Goal: Communication & Community: Answer question/provide support

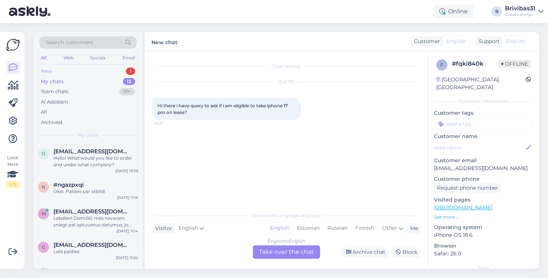
click at [104, 70] on div "New 1" at bounding box center [87, 71] width 97 height 10
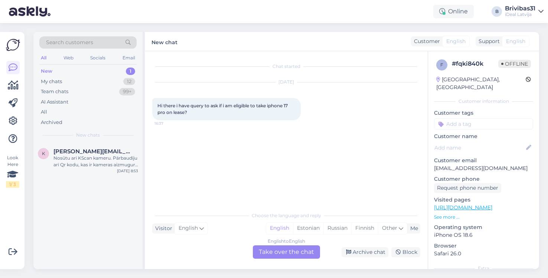
click at [194, 142] on div "Chat started Oct 1 2025 Hi there i have query to ask if i am eligible to take i…" at bounding box center [289, 130] width 275 height 143
click at [99, 83] on div "My chats 12" at bounding box center [87, 82] width 97 height 10
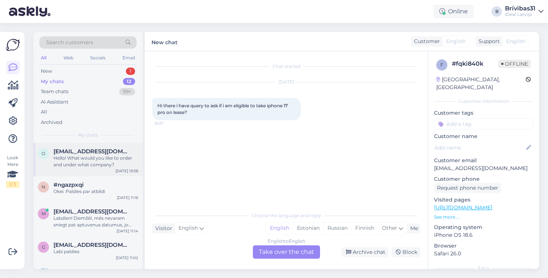
click at [113, 163] on div "Hello! What would you like to order and under what company?" at bounding box center [95, 161] width 85 height 13
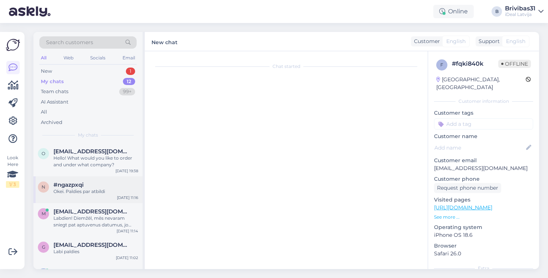
click at [95, 185] on div "#ngazpxqi" at bounding box center [95, 185] width 85 height 7
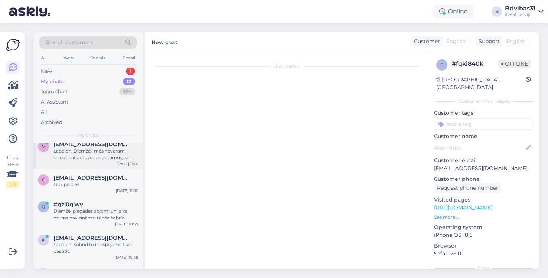
scroll to position [69, 0]
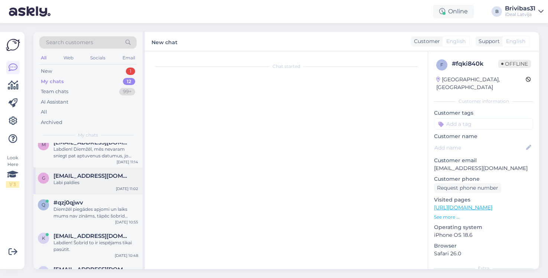
click at [94, 176] on span "[EMAIL_ADDRESS][DOMAIN_NAME]" at bounding box center [91, 176] width 77 height 7
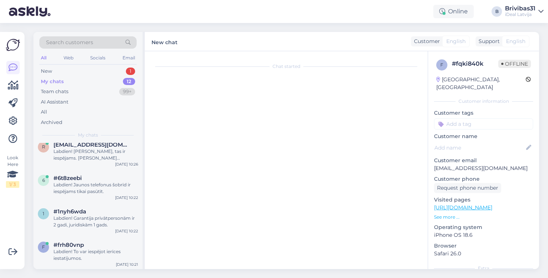
scroll to position [260, 0]
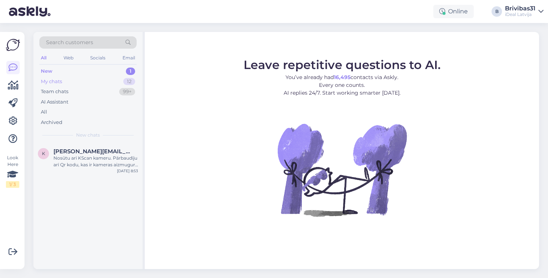
click at [83, 85] on div "My chats 12" at bounding box center [87, 82] width 97 height 10
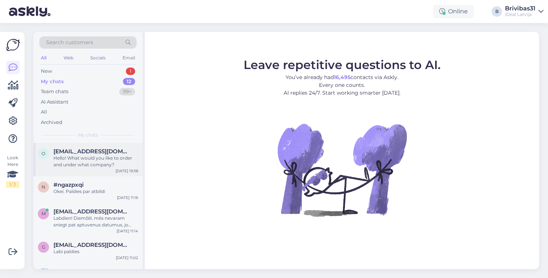
click at [81, 160] on div "Hello! What would you like to order and under what company?" at bounding box center [95, 161] width 85 height 13
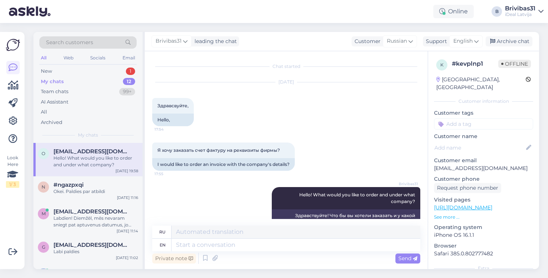
scroll to position [18, 0]
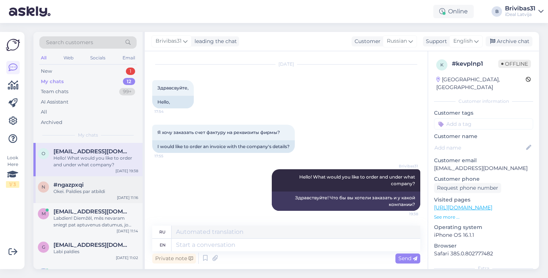
click at [80, 182] on span "#ngazpxqi" at bounding box center [68, 185] width 30 height 7
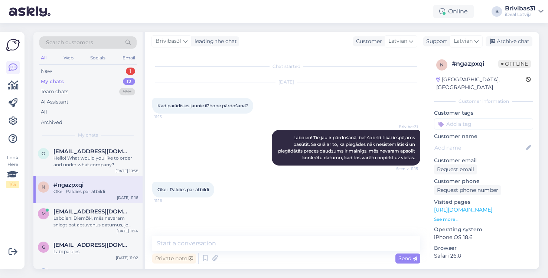
scroll to position [12, 0]
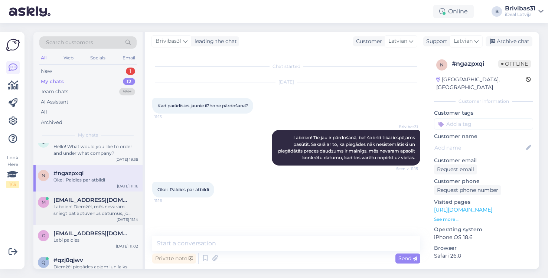
click at [79, 205] on div "Labdien! Diemžēl, mēs nevaram sniegt pat aptuvenus datumus, jo piegādes nāk nes…" at bounding box center [95, 210] width 85 height 13
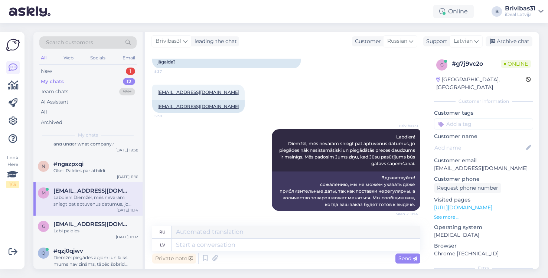
scroll to position [36, 0]
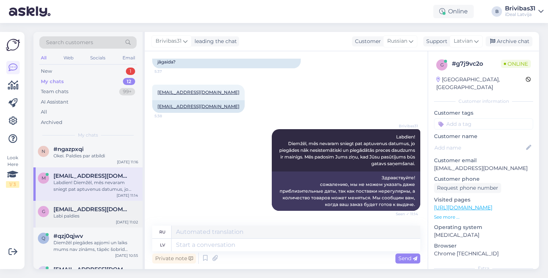
click at [79, 206] on span "[EMAIL_ADDRESS][DOMAIN_NAME]" at bounding box center [91, 209] width 77 height 7
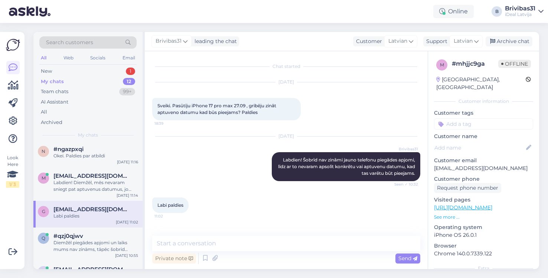
scroll to position [65, 0]
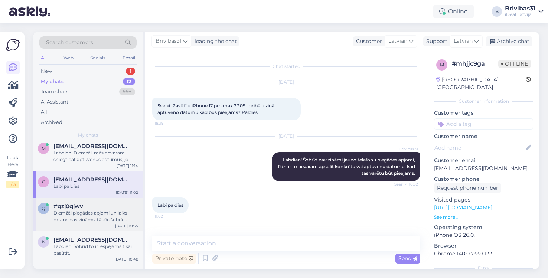
click at [78, 221] on div "Diemžēl piegādes apjomi un laiks mums nav zināms, tāpēc šobrīd nevaram apsolīt …" at bounding box center [95, 216] width 85 height 13
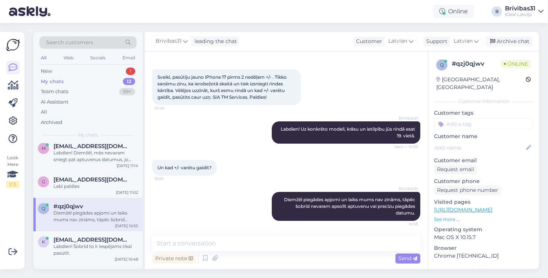
scroll to position [81, 0]
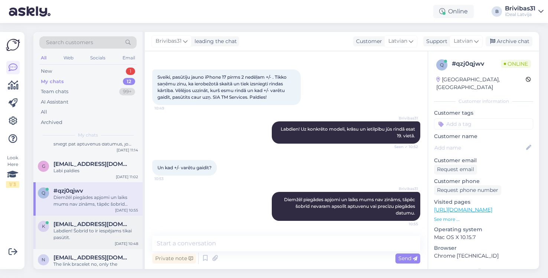
click at [78, 221] on span "[EMAIL_ADDRESS][DOMAIN_NAME]" at bounding box center [91, 224] width 77 height 7
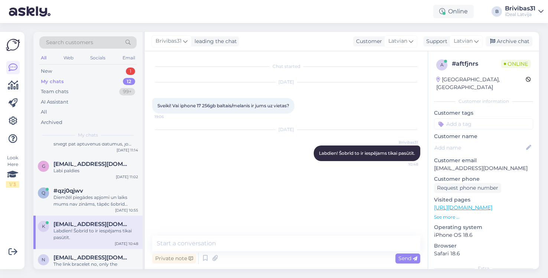
scroll to position [102, 0]
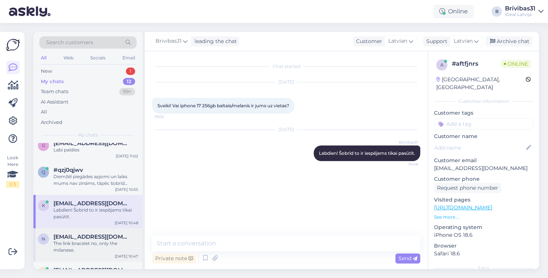
click at [78, 237] on span "[EMAIL_ADDRESS][DOMAIN_NAME]" at bounding box center [91, 237] width 77 height 7
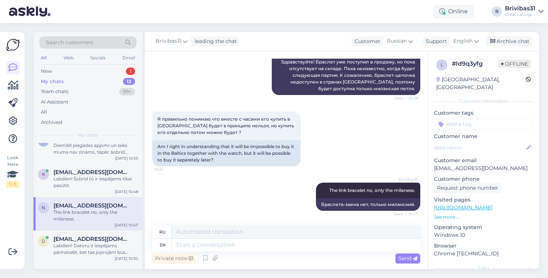
scroll to position [133, 0]
click at [79, 242] on div "Labdien! Datoru ir iespējams pārinstalēt, bet tas joprojām būs pieslēgts pie jū…" at bounding box center [95, 248] width 85 height 13
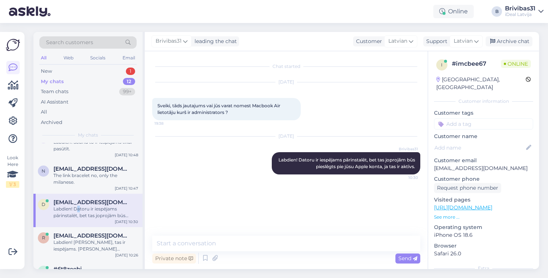
scroll to position [172, 0]
click at [79, 242] on div "Labdien! [PERSON_NAME], tas ir iespējams. [PERSON_NAME] procedūra aizņems līdz …" at bounding box center [95, 243] width 85 height 13
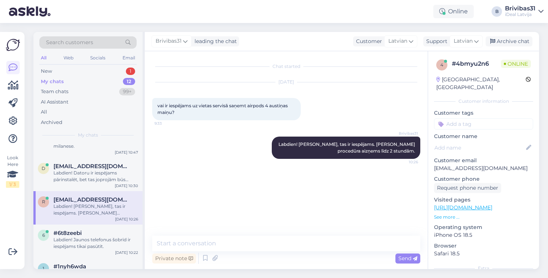
scroll to position [207, 0]
click at [79, 242] on div "Labdien! Jaunos telefonus šobrīd ir iespējams tikai pasūtīt." at bounding box center [95, 242] width 85 height 13
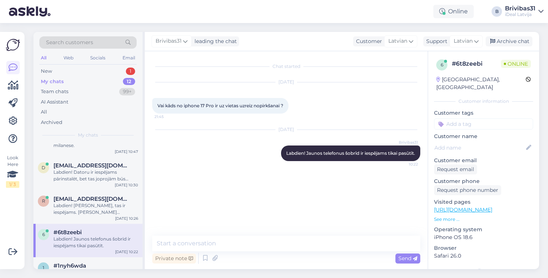
click at [252, 195] on div "Chat started [DATE] Vai kāds no iphone 17 Pro ir uz vietas uzreiz nopirkšanai ?…" at bounding box center [289, 144] width 275 height 171
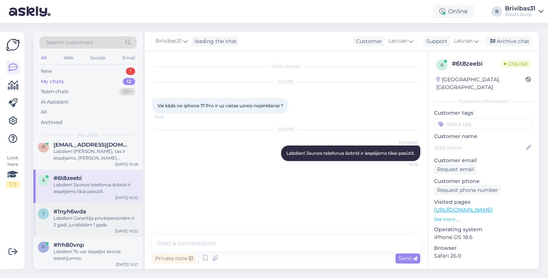
scroll to position [260, 0]
click at [112, 222] on div "Labdien! Garantija privātpersonām ir 2 gadi, juridiskām 1 gads." at bounding box center [95, 221] width 85 height 13
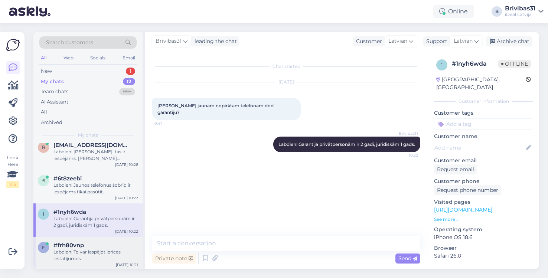
click at [81, 253] on div "Labdien! To var iespējot ierīces iestatījumos." at bounding box center [95, 255] width 85 height 13
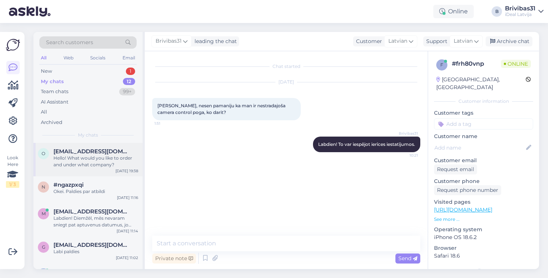
scroll to position [0, 0]
click at [110, 150] on span "[EMAIL_ADDRESS][DOMAIN_NAME]" at bounding box center [91, 151] width 77 height 7
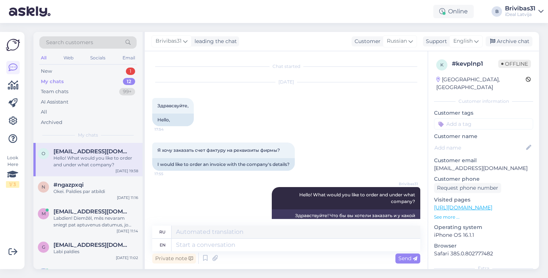
scroll to position [18, 0]
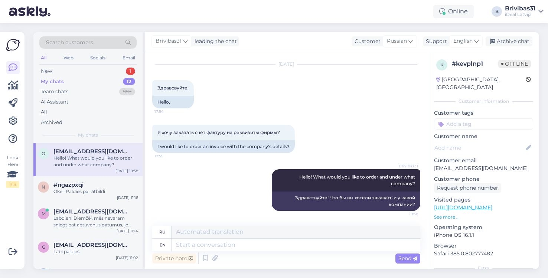
click at [198, 184] on div "Brivibas31 Hello! What would you like to order and under what company? 19:38 Зд…" at bounding box center [286, 190] width 268 height 58
click at [95, 67] on div "New 2" at bounding box center [87, 71] width 97 height 10
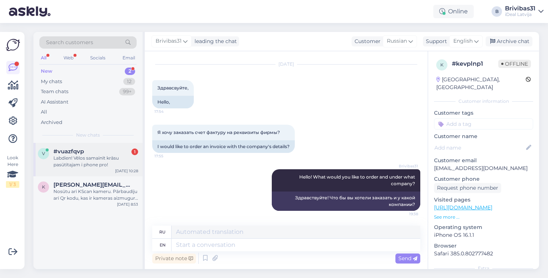
click at [98, 158] on div "Labdien! Vēlos samainīt krāsu pasūtītajam i phone pro!" at bounding box center [95, 161] width 85 height 13
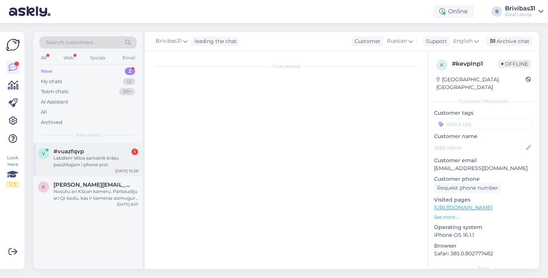
scroll to position [0, 0]
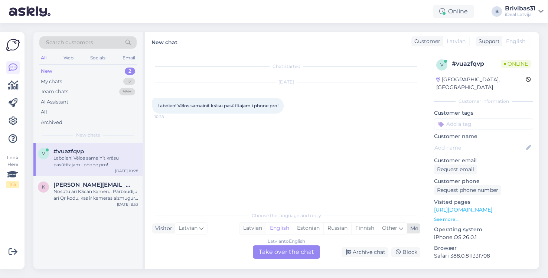
click at [261, 224] on div "Latvian" at bounding box center [253, 228] width 26 height 11
click at [283, 254] on div "Latvian to Latvian Take over the chat" at bounding box center [286, 252] width 67 height 13
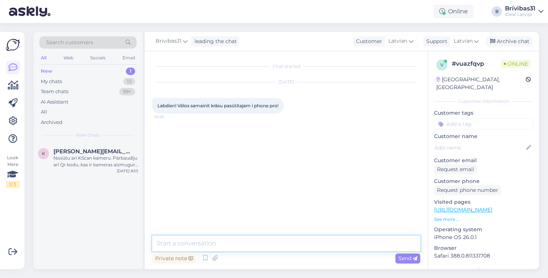
click at [272, 245] on textarea at bounding box center [286, 244] width 268 height 16
type textarea "Labdien! Kāds ir Jūsu pasūtījuma nr.?"
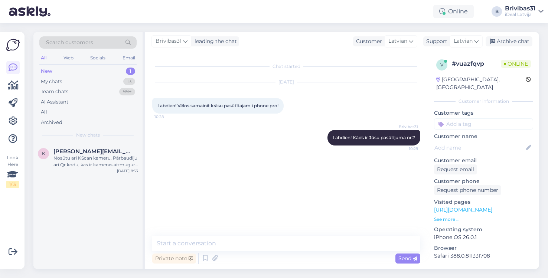
click at [287, 184] on div "Chat started [DATE] Labdien! Vēlos samainīt krāsu pasūtītajam i phone pro! 10:2…" at bounding box center [289, 144] width 275 height 171
click at [121, 159] on div "Nosūtu arī KScan kameru. Pārbaudīju arī Qr kodu, kas ir kameras aizmugurē - man…" at bounding box center [95, 161] width 85 height 13
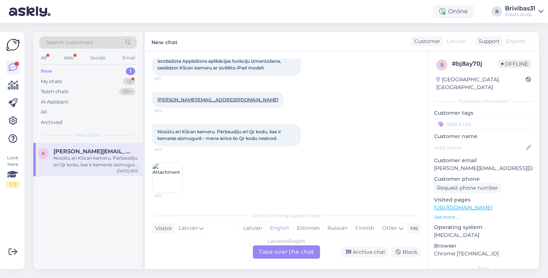
scroll to position [163, 0]
click at [176, 179] on img at bounding box center [168, 178] width 30 height 30
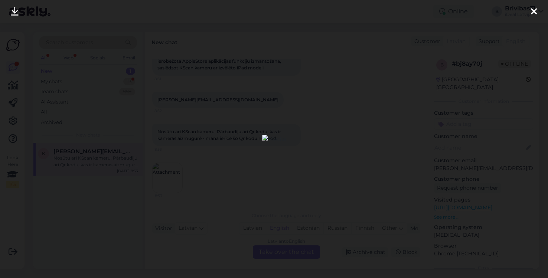
click at [193, 159] on div at bounding box center [274, 139] width 548 height 278
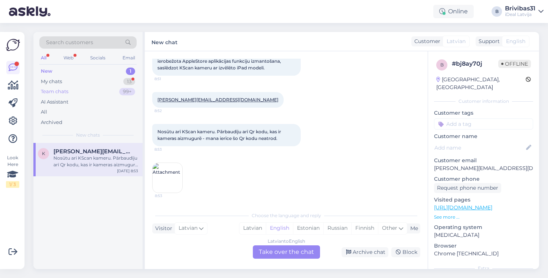
click at [72, 88] on div "Team chats 99+" at bounding box center [87, 92] width 97 height 10
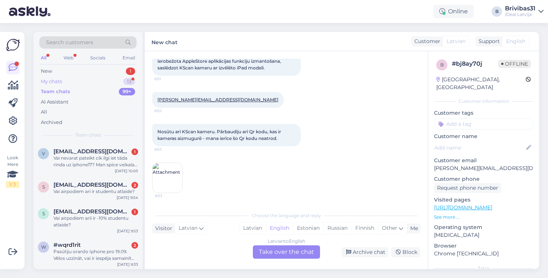
click at [76, 76] on div "New 1 My chats 13 Team chats 99+ AI Assistant All Archived" at bounding box center [87, 96] width 97 height 61
click at [71, 82] on div "My chats 13" at bounding box center [87, 82] width 97 height 10
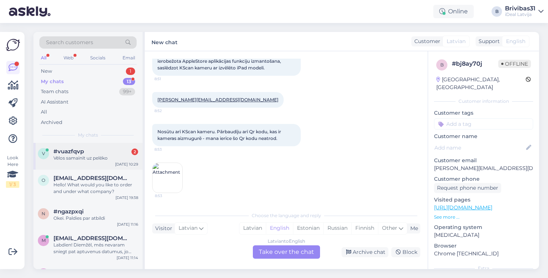
click at [103, 162] on div "v #vuazfqvp 2 Vēlos samainīt uz pelēko [DATE] 10:29" at bounding box center [87, 156] width 109 height 27
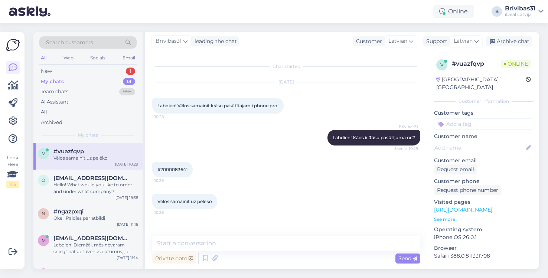
click at [177, 170] on span "#2000083641" at bounding box center [173, 170] width 30 height 6
copy div "2000083641 10:29"
